Goal: Find specific page/section: Find specific page/section

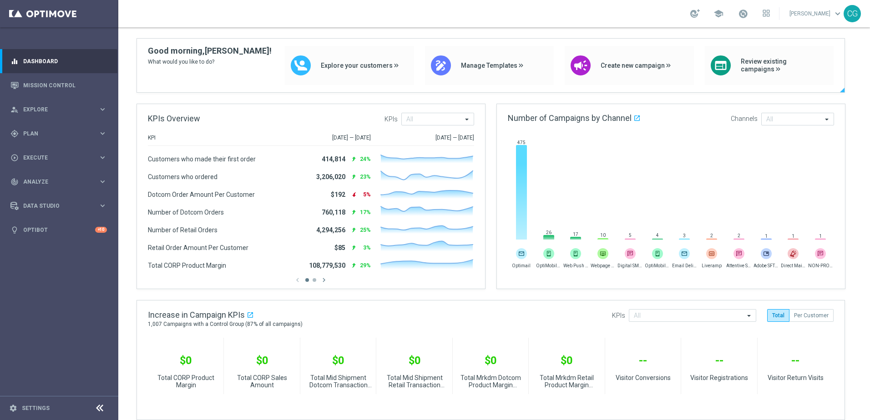
scroll to position [45, 0]
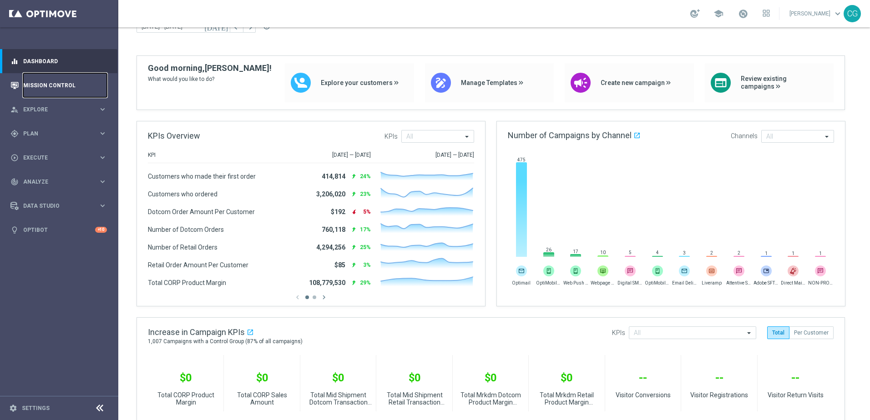
click at [78, 88] on link "Mission Control" at bounding box center [65, 85] width 84 height 24
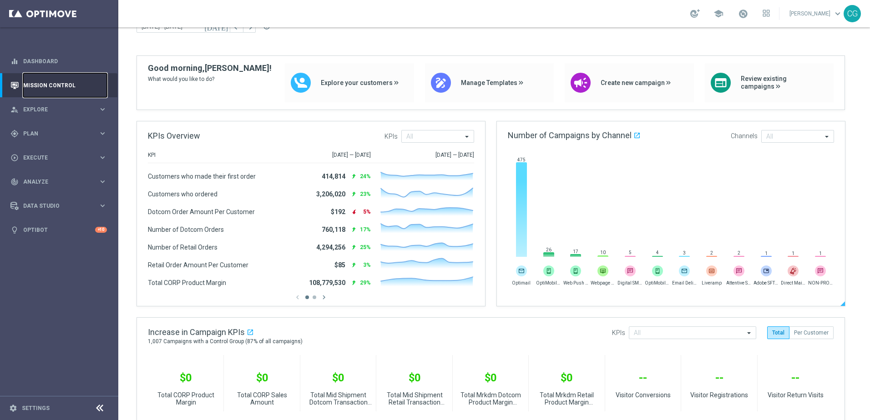
scroll to position [0, 0]
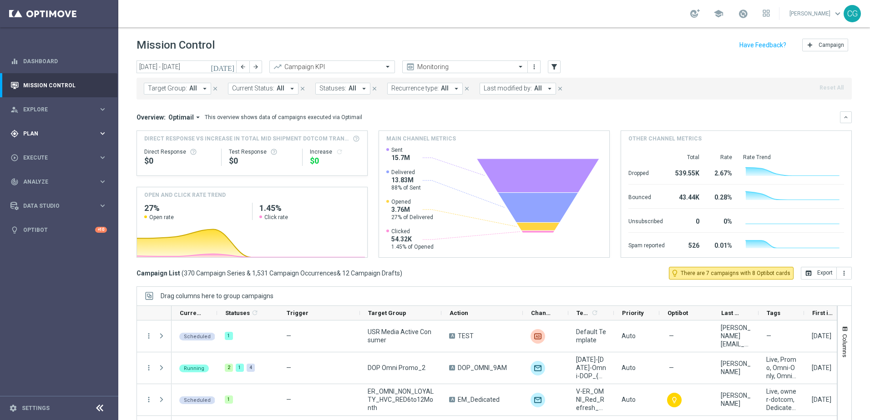
click at [85, 132] on span "Plan" at bounding box center [60, 133] width 75 height 5
click at [85, 178] on span "Templates" at bounding box center [56, 179] width 65 height 5
click at [41, 196] on link "Optimail" at bounding box center [61, 193] width 66 height 7
